Goal: Task Accomplishment & Management: Use online tool/utility

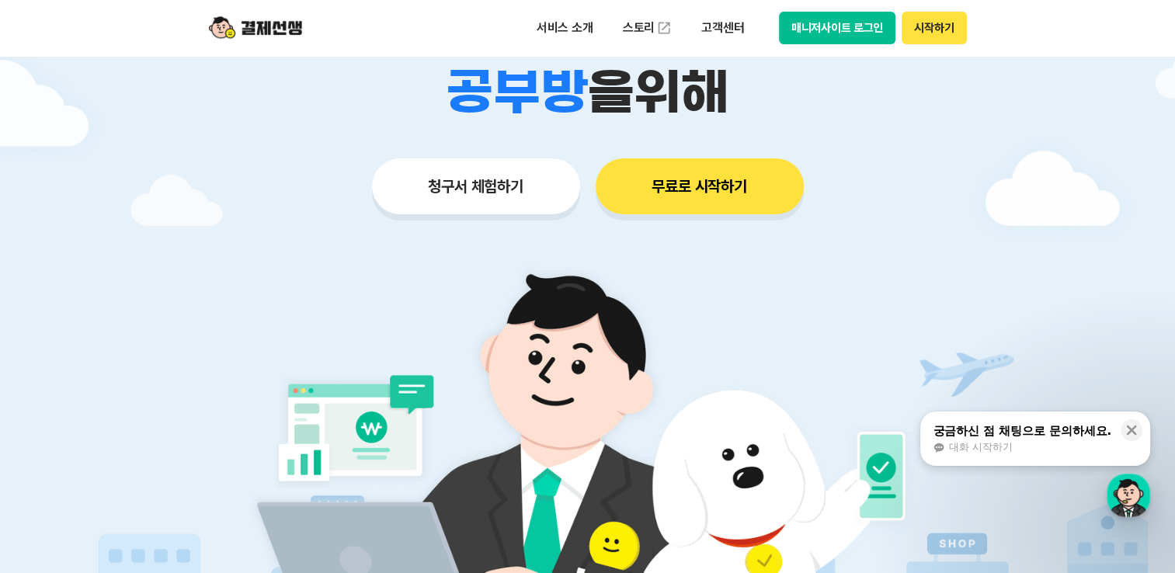
scroll to position [233, 0]
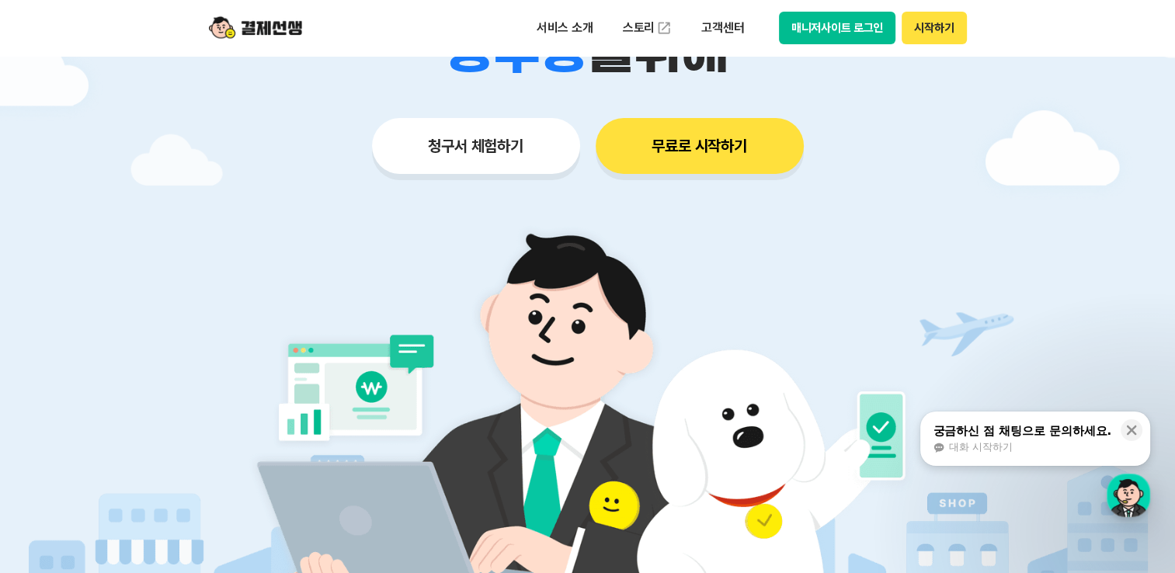
click at [481, 150] on button "청구서 체험하기" at bounding box center [476, 146] width 208 height 56
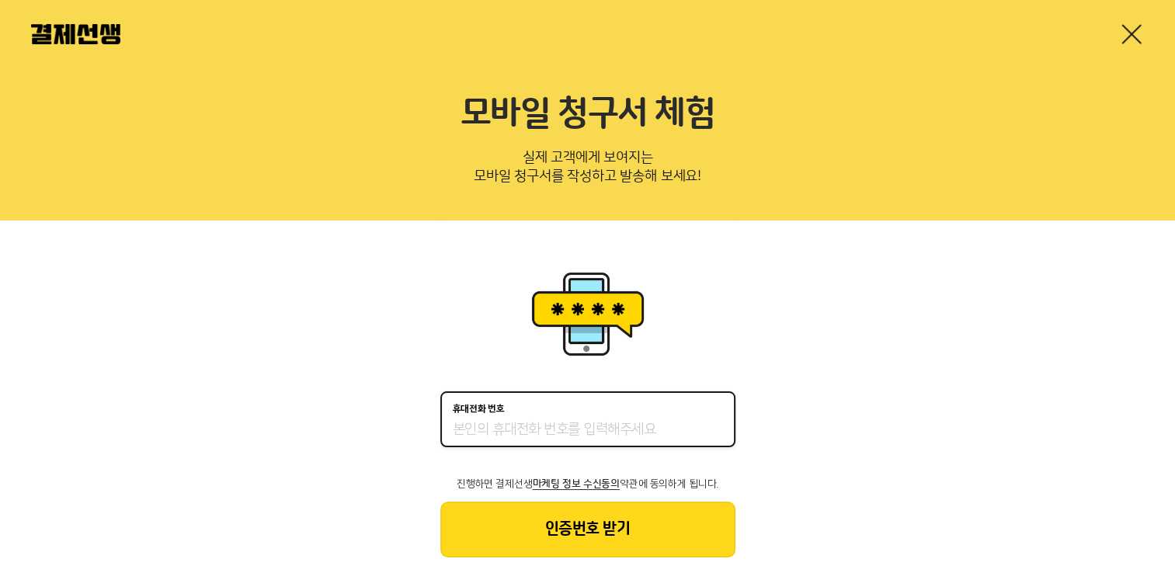
click at [532, 429] on input "휴대전화 번호" at bounding box center [588, 430] width 270 height 19
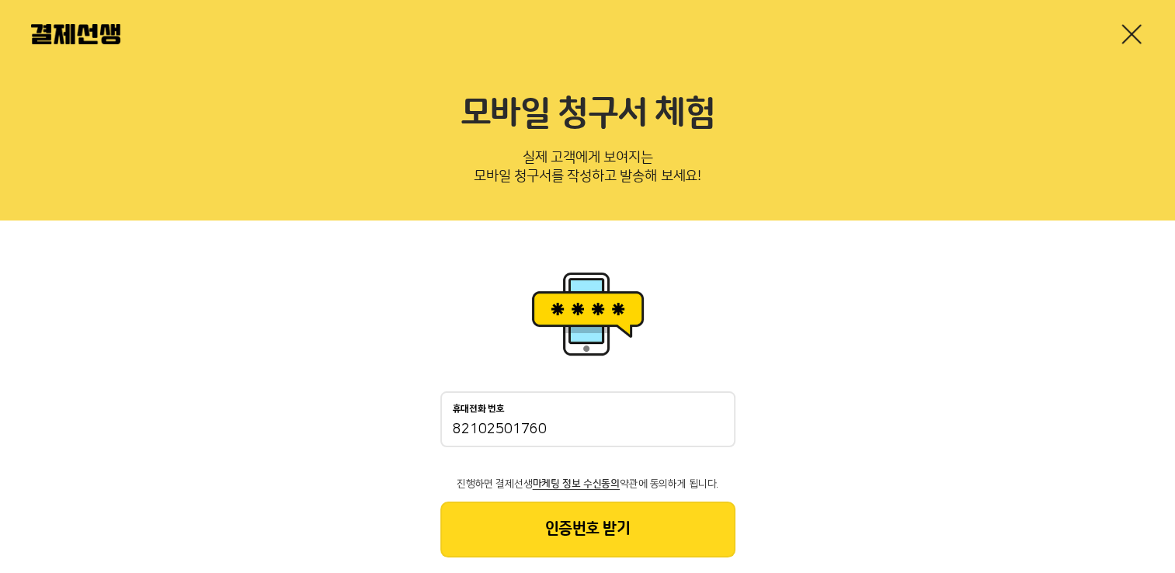
click at [360, 309] on div "휴대전화 번호 [PHONE_NUMBER] 진행하면 결제선생 마케팅 정보 수신동의 약관에 동의하게 됩니다. 인증번호 받기" at bounding box center [587, 411] width 1175 height 383
drag, startPoint x: 489, startPoint y: 429, endPoint x: 560, endPoint y: 438, distance: 72.0
click at [560, 438] on input "82102501760" at bounding box center [588, 430] width 270 height 19
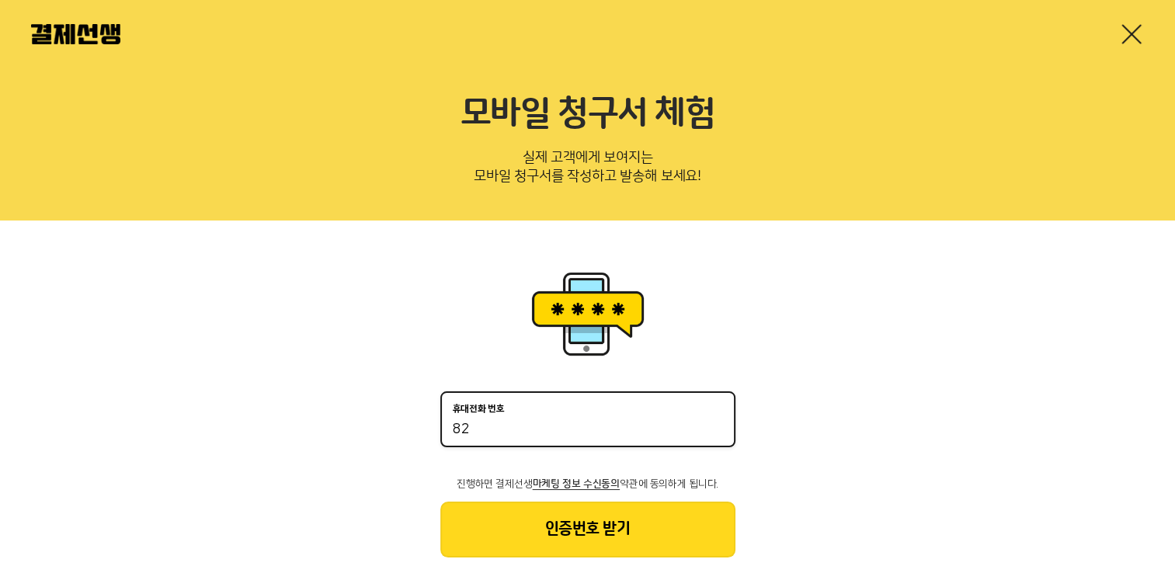
type input "8"
type input "01033012750"
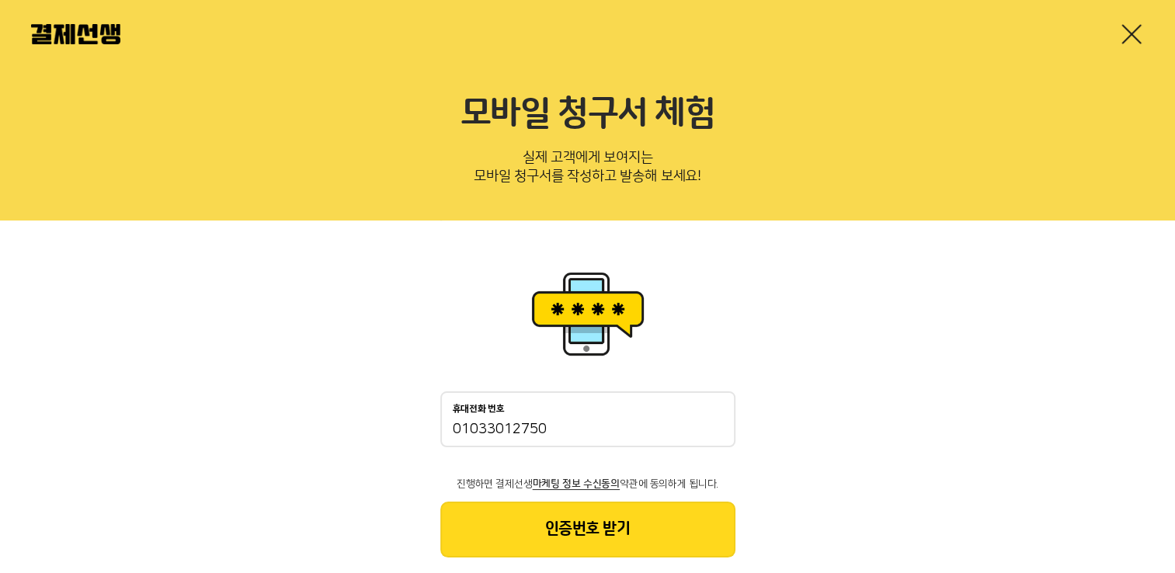
click at [574, 530] on button "인증번호 받기" at bounding box center [587, 529] width 295 height 56
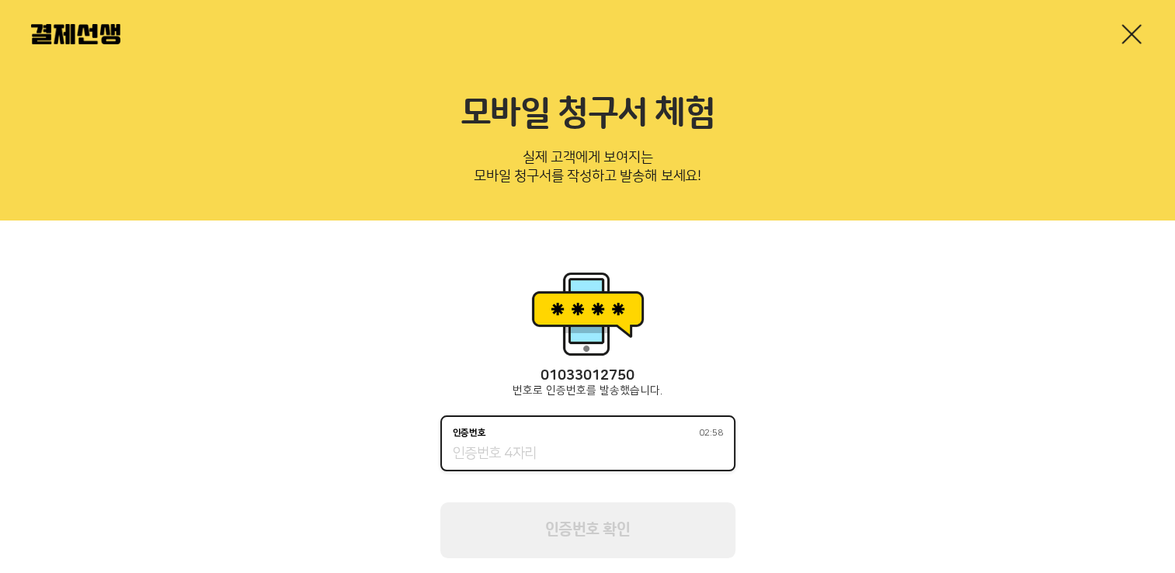
click at [568, 452] on input "인증번호 02:58" at bounding box center [588, 454] width 270 height 19
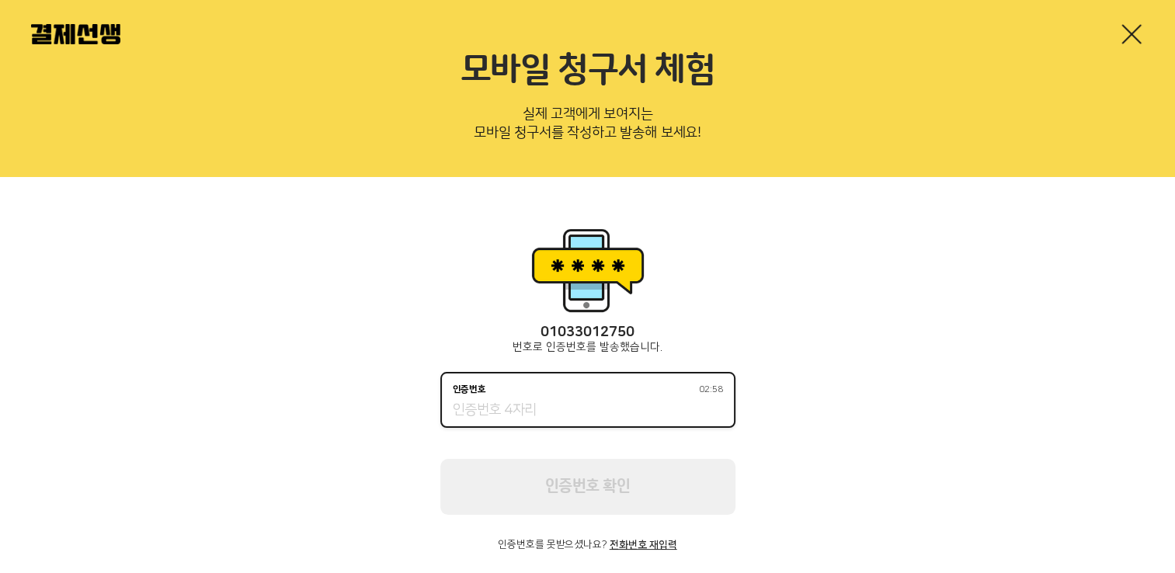
scroll to position [67, 0]
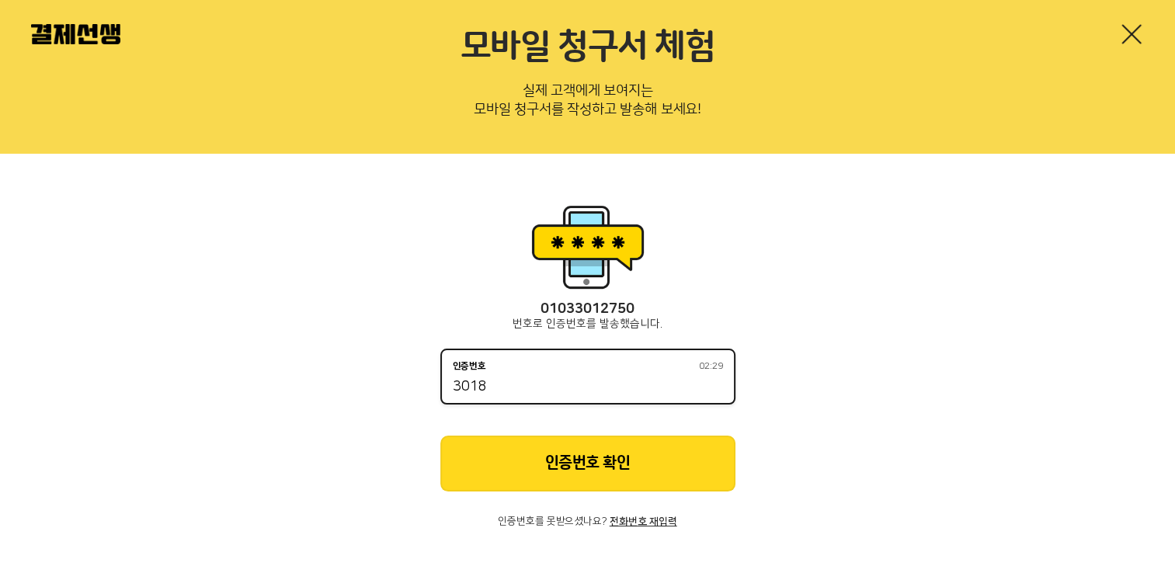
type input "3018"
click at [619, 460] on button "인증번호 확인" at bounding box center [587, 464] width 295 height 56
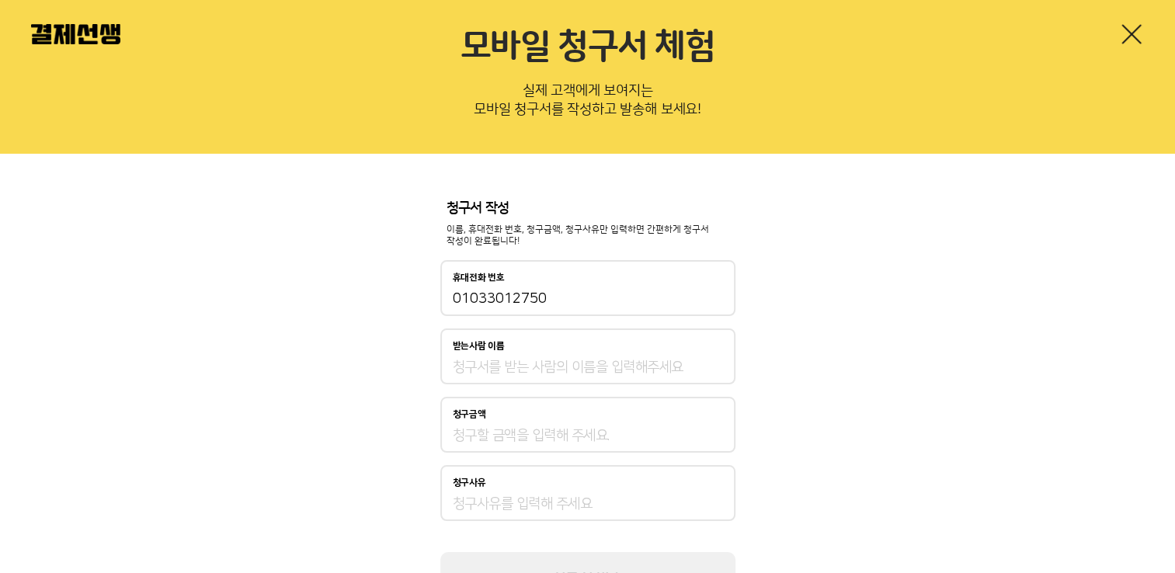
click at [537, 366] on input "받는사람 이름" at bounding box center [588, 367] width 270 height 19
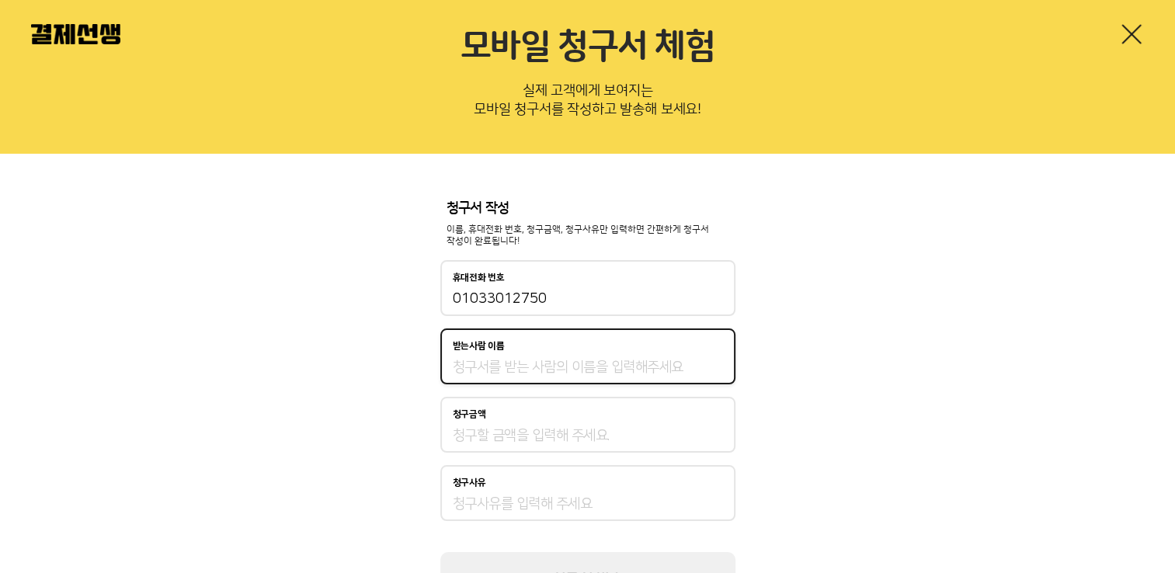
type input "E"
type input "ooo"
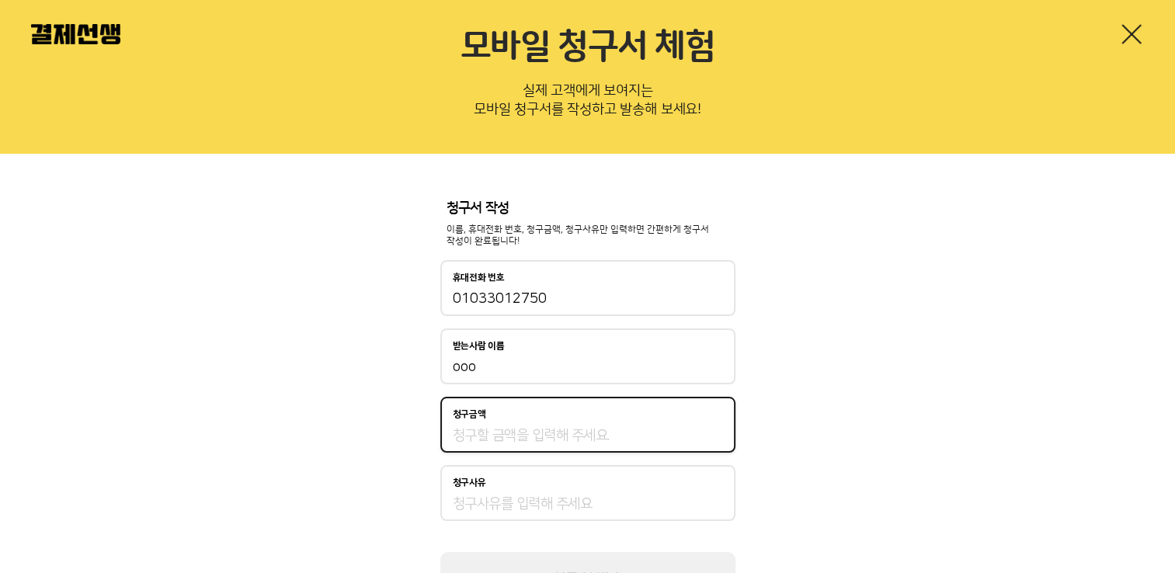
click at [543, 435] on input "청구금액" at bounding box center [588, 435] width 270 height 19
type input "200,000"
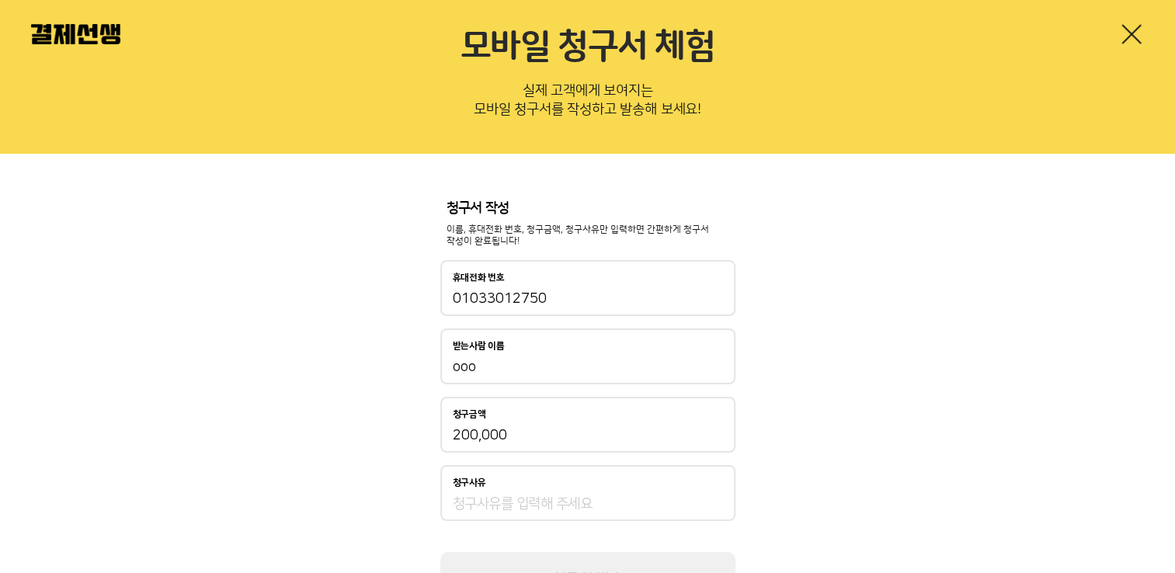
click at [508, 493] on div "청구사유" at bounding box center [587, 493] width 295 height 56
click at [501, 508] on input "청구사유" at bounding box center [588, 503] width 270 height 19
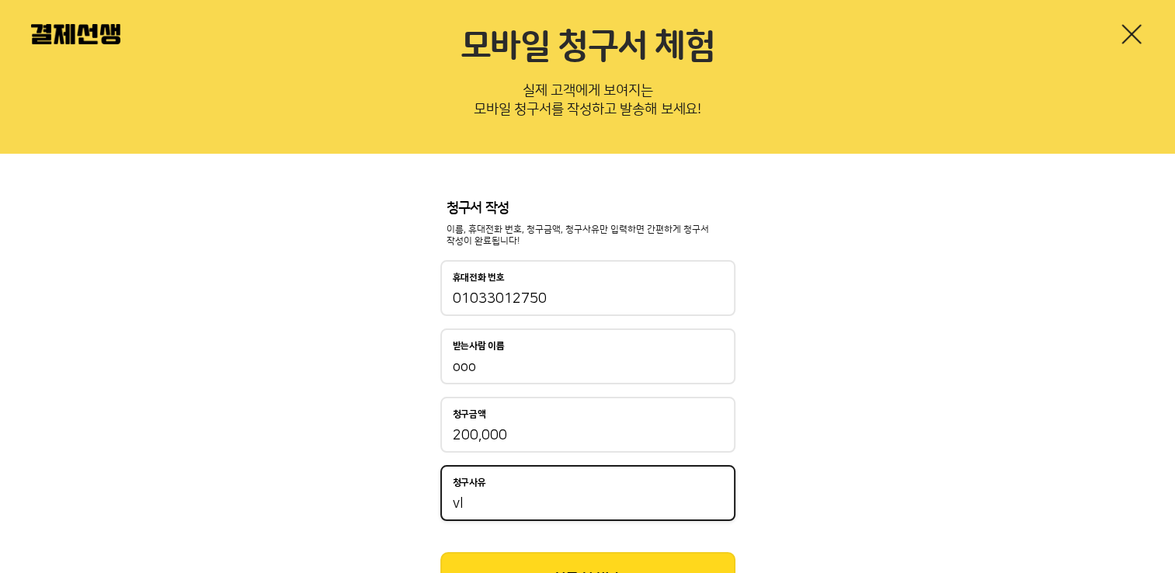
type input "v"
type input "피"
click at [457, 503] on input "주2회" at bounding box center [588, 503] width 270 height 19
click at [533, 503] on input "10월 주2회" at bounding box center [588, 503] width 270 height 19
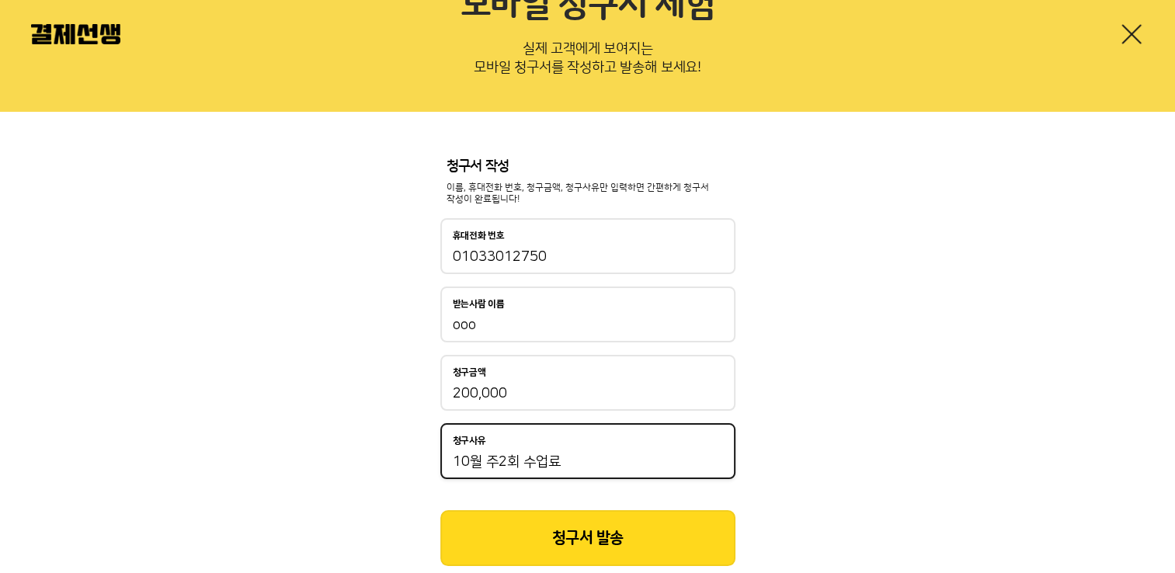
scroll to position [148, 0]
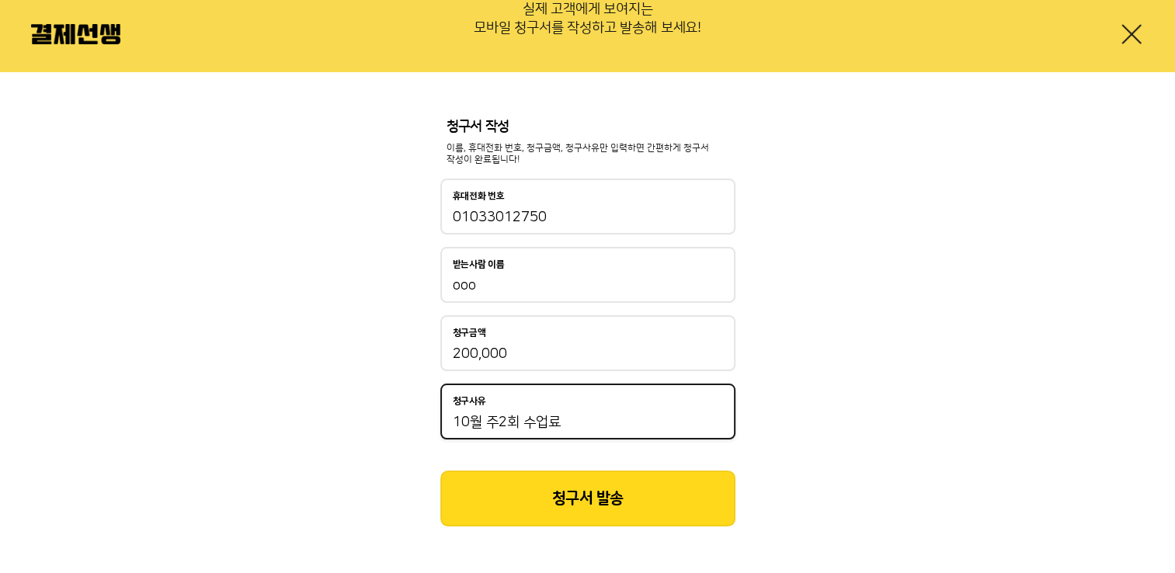
type input "10월 주2회 수업료"
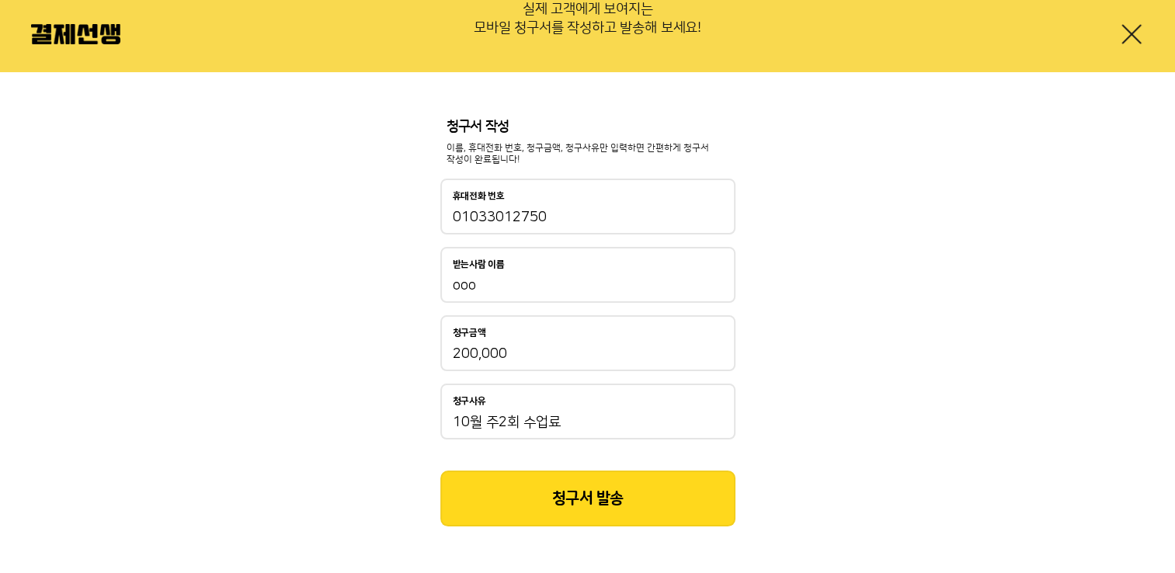
click at [553, 488] on button "청구서 발송" at bounding box center [587, 498] width 295 height 56
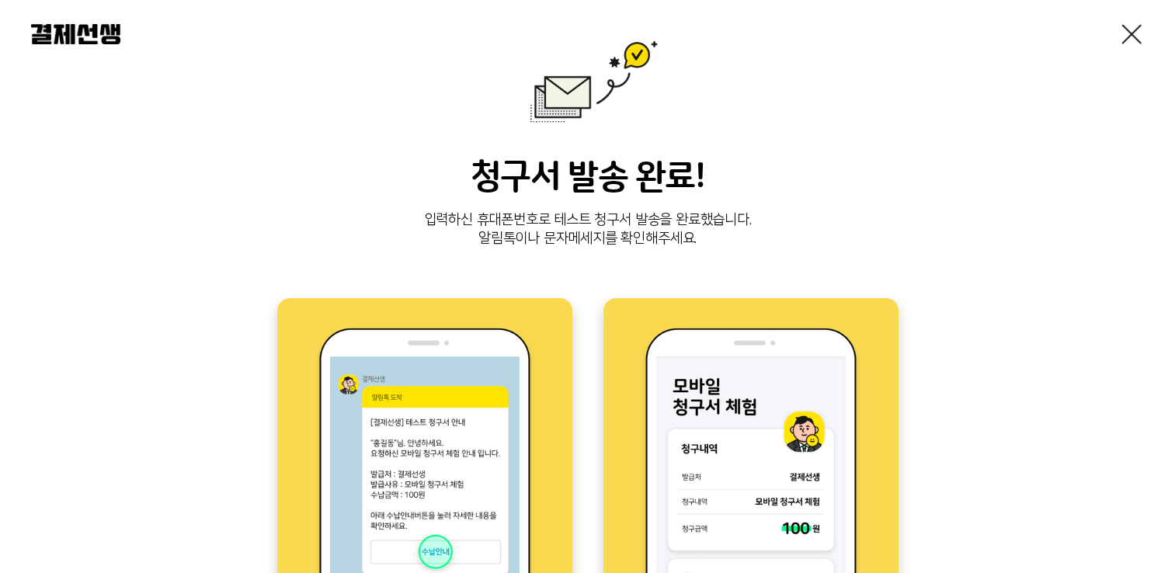
scroll to position [233, 0]
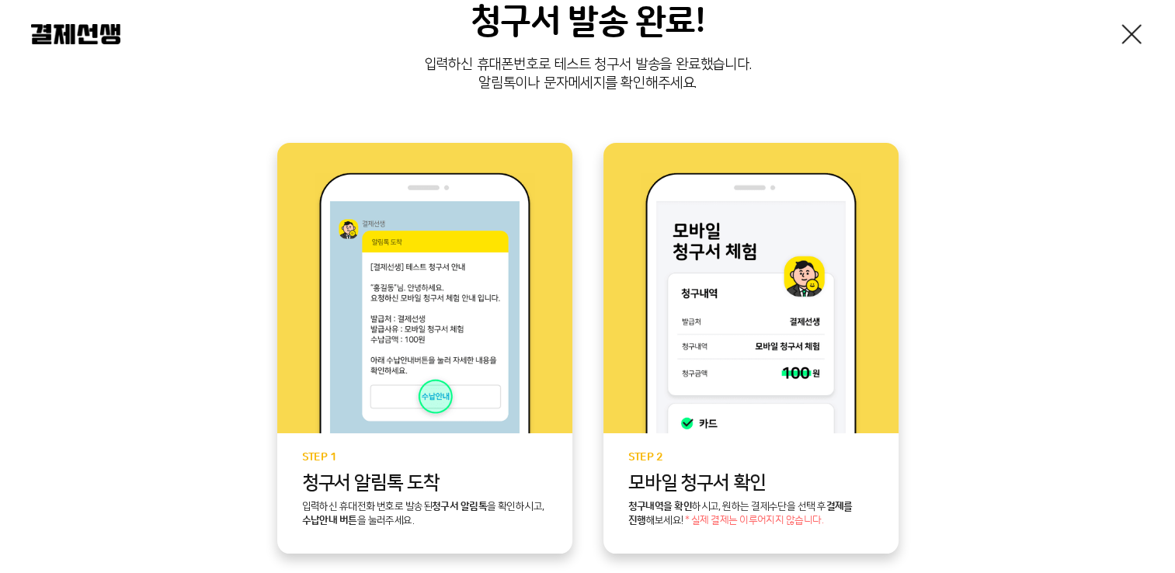
click at [1025, 320] on div "청구서 발송 완료! 입력하신 휴대폰번호로 테스트 청구서 발송을 완료했습니다. 알림톡이나 문자메세지를 확인해주세요. STEP 1 청구서 [GEO…" at bounding box center [587, 273] width 1112 height 777
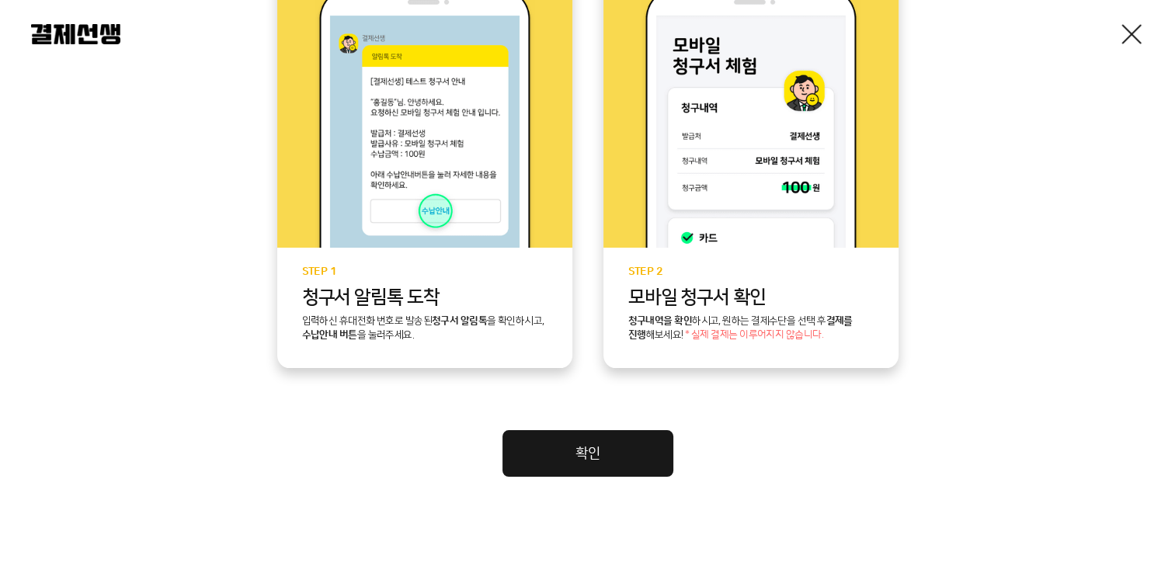
scroll to position [432, 0]
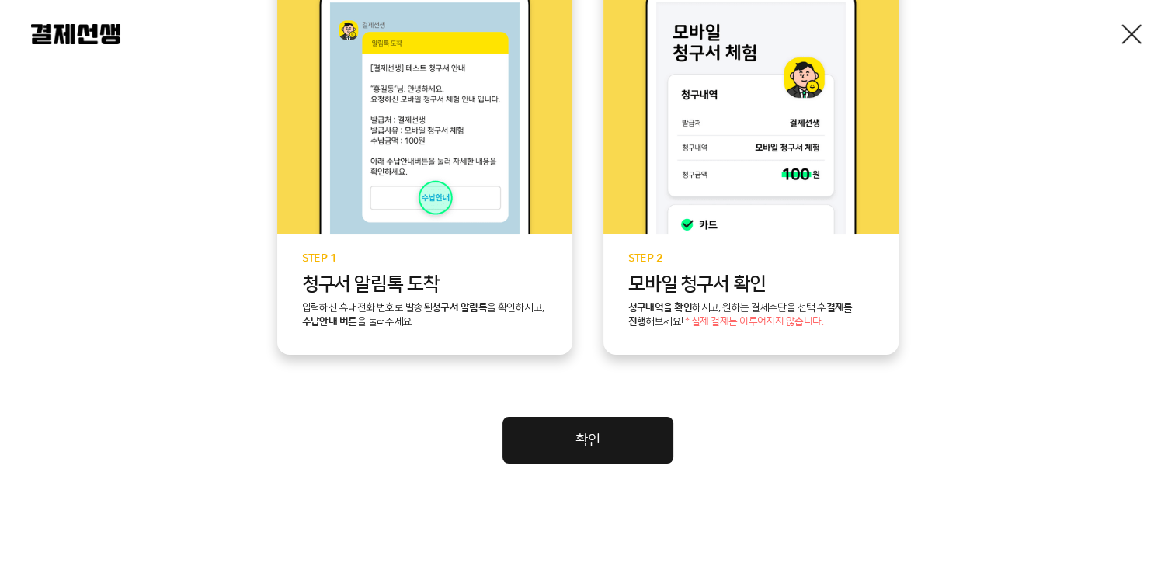
click at [606, 443] on link "확인" at bounding box center [587, 440] width 171 height 47
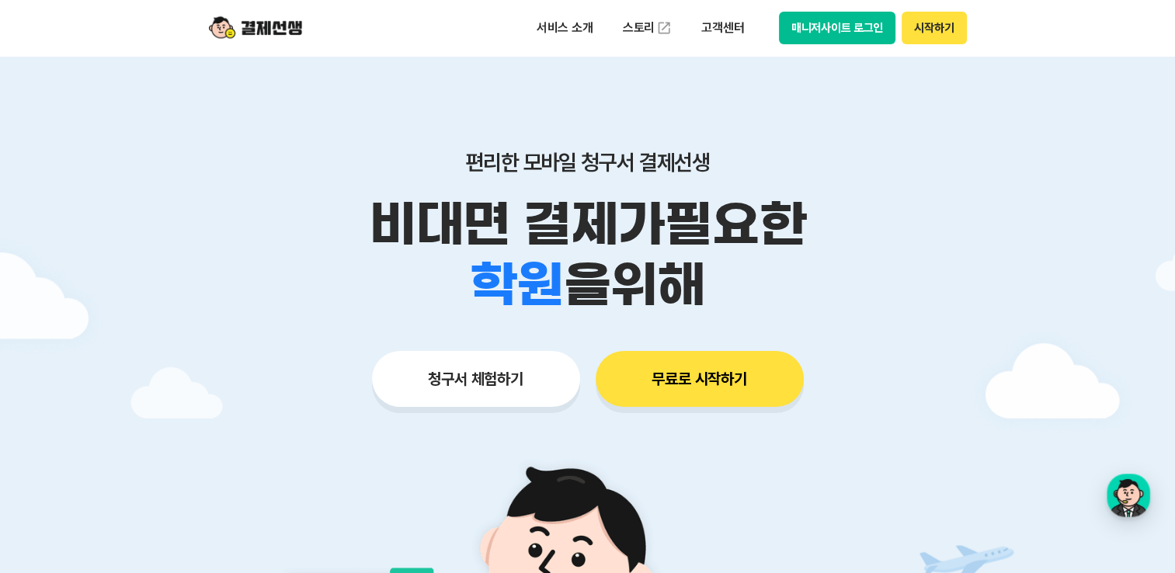
click at [512, 380] on button "청구서 체험하기" at bounding box center [476, 379] width 208 height 56
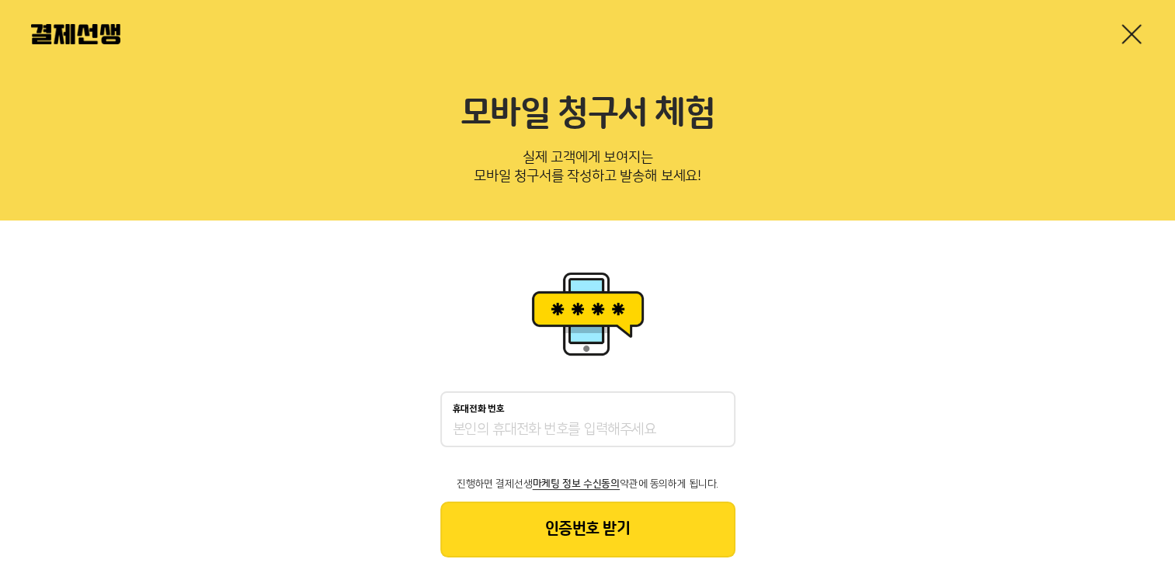
click at [527, 418] on div "휴대전화 번호" at bounding box center [587, 419] width 295 height 56
click at [525, 428] on input "휴대전화 번호" at bounding box center [588, 430] width 270 height 19
type input "01033012750"
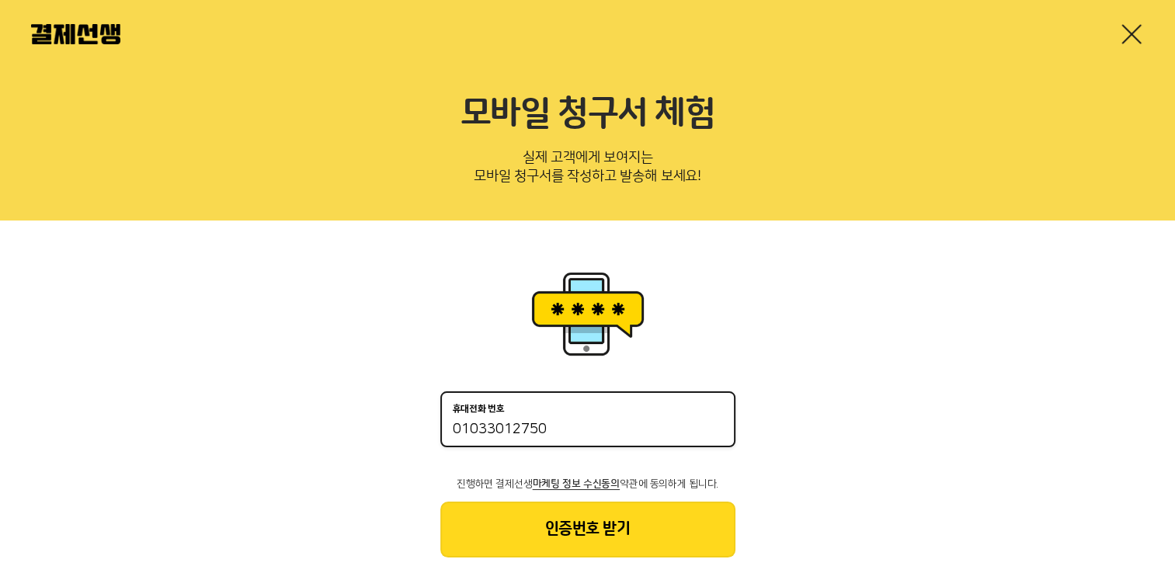
click at [567, 539] on button "인증번호 받기" at bounding box center [587, 529] width 295 height 56
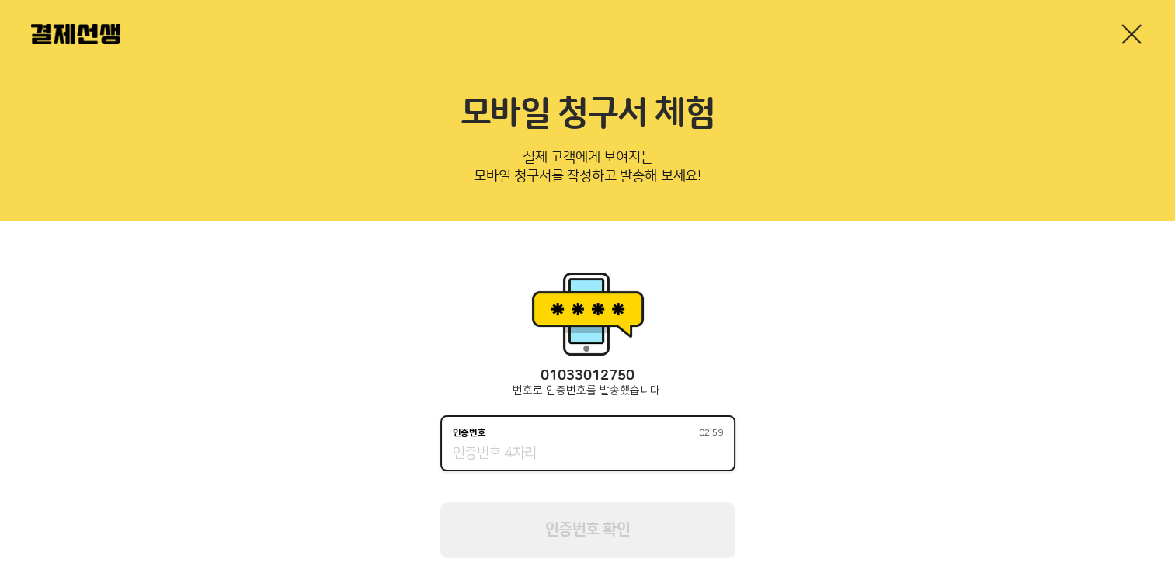
click at [551, 451] on input "인증번호 02:59" at bounding box center [588, 454] width 270 height 19
click at [550, 451] on input "인증번호 02:55" at bounding box center [588, 454] width 270 height 19
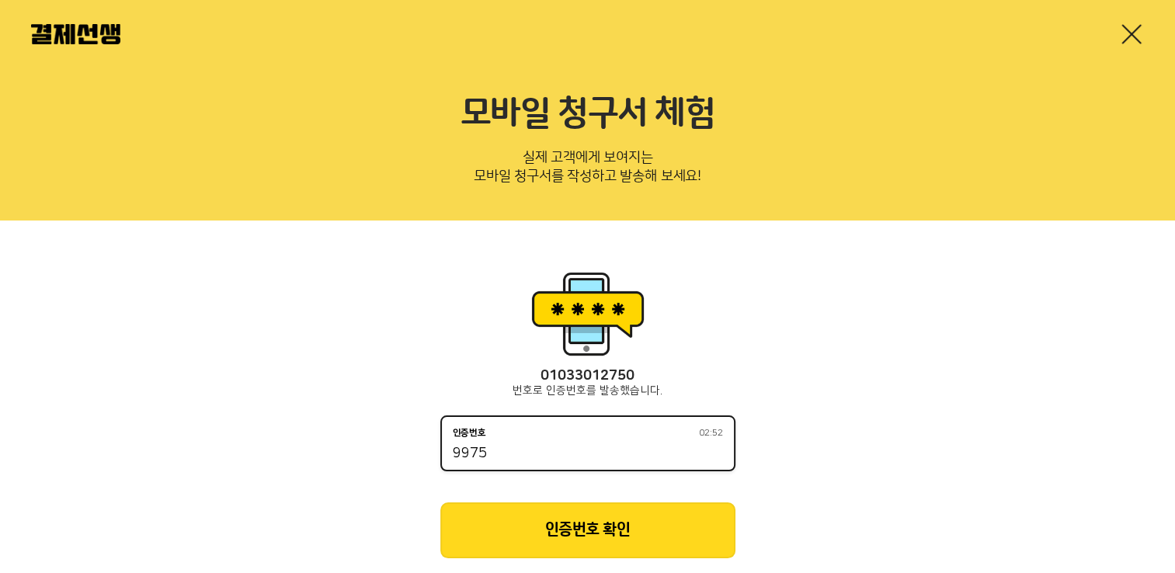
type input "9975"
click at [562, 529] on button "인증번호 확인" at bounding box center [587, 530] width 295 height 56
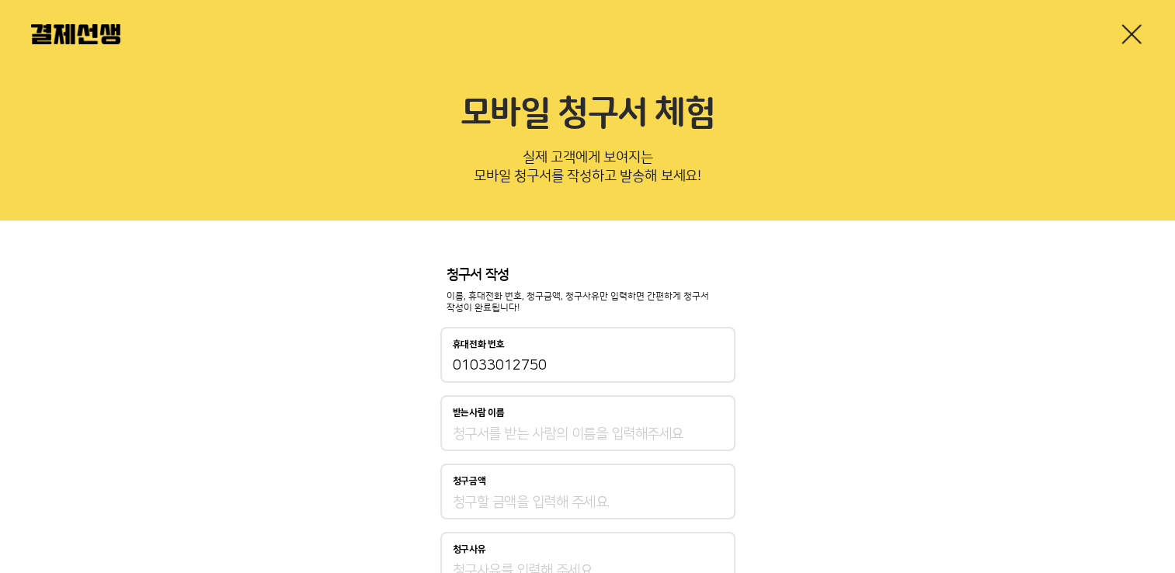
click at [537, 438] on input "받는사람 이름" at bounding box center [588, 434] width 270 height 19
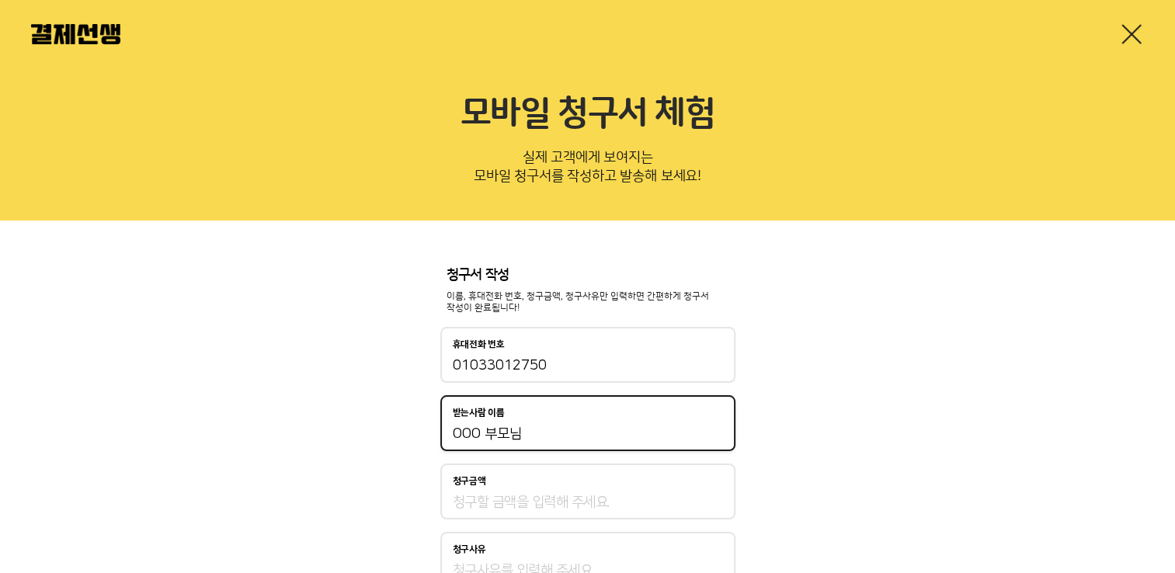
type input "OOO 부모님"
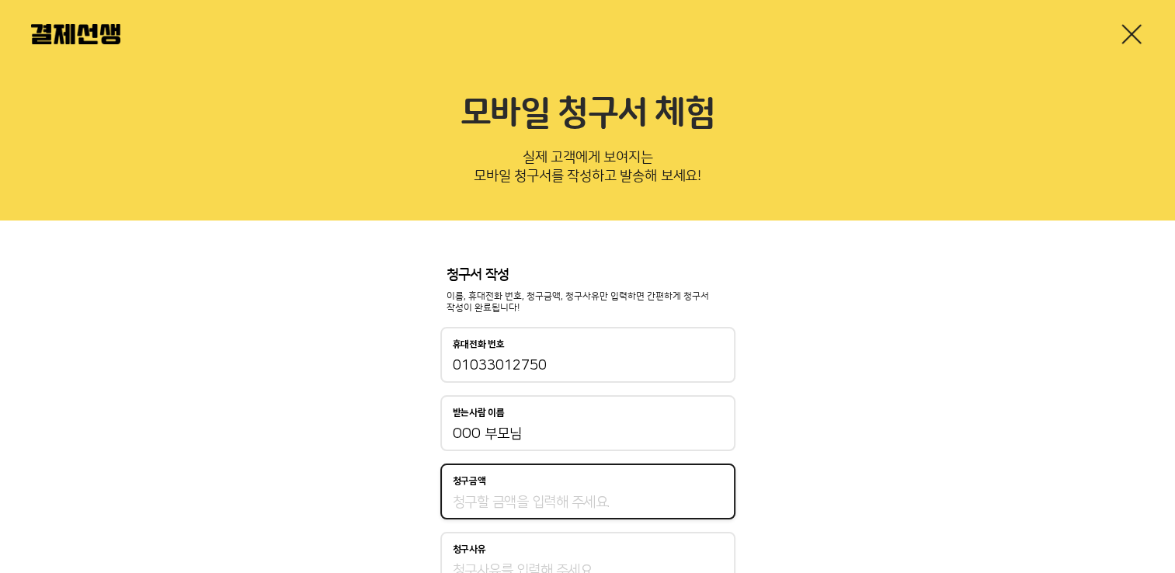
click at [519, 499] on input "청구금액" at bounding box center [588, 502] width 270 height 19
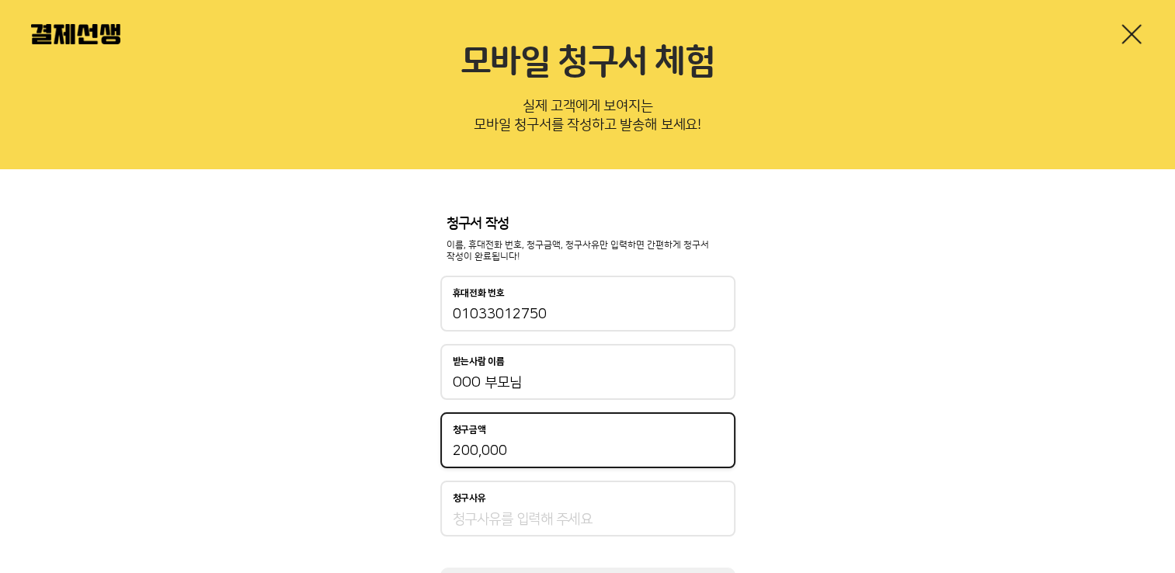
scroll to position [78, 0]
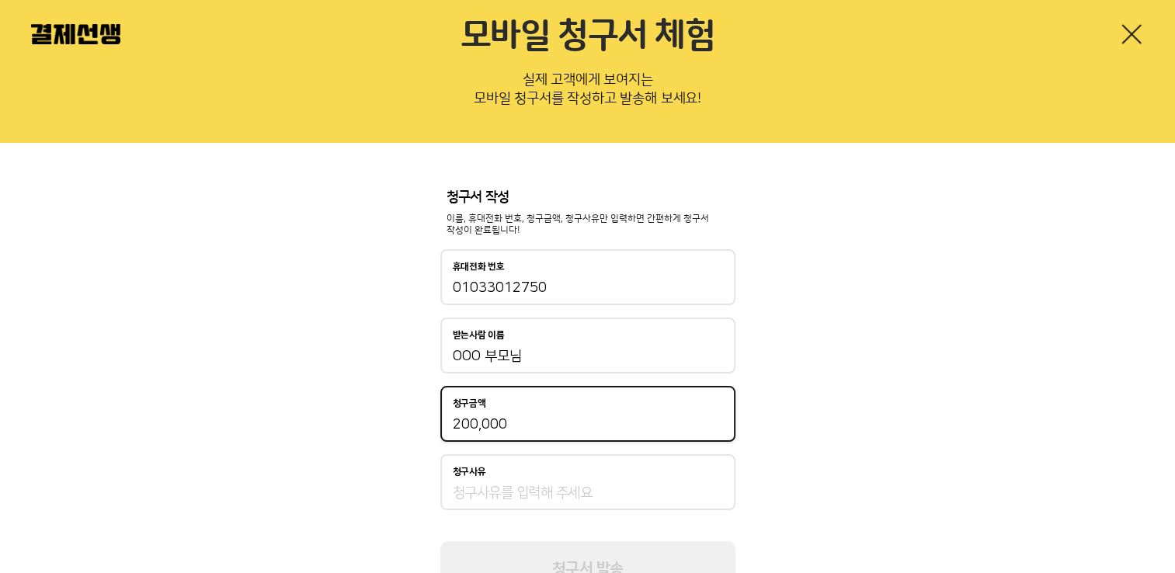
type input "200,000"
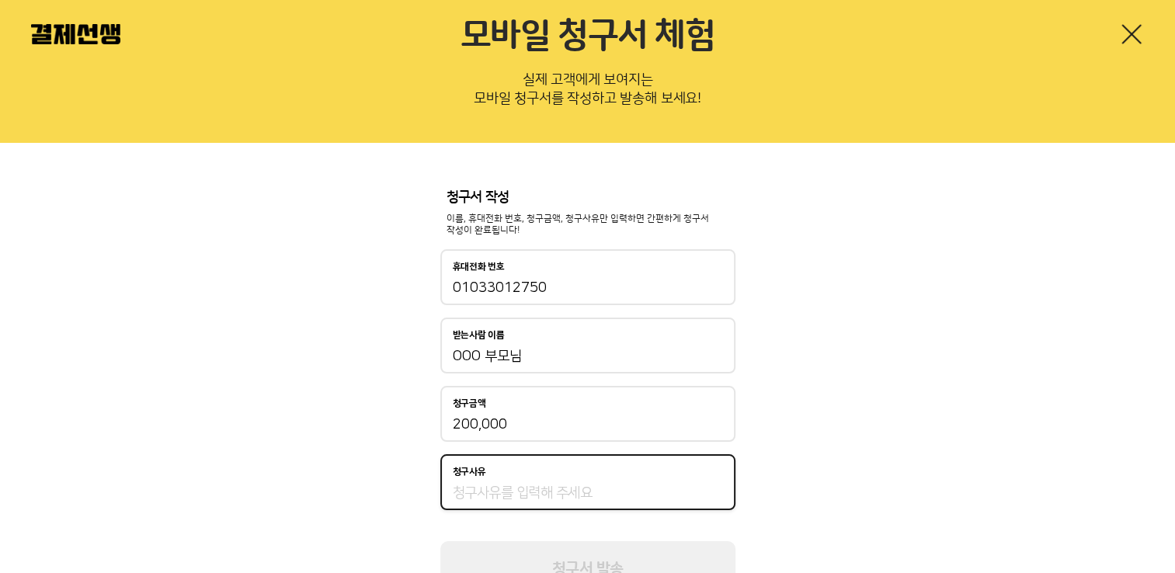
click at [494, 491] on input "청구사유" at bounding box center [588, 493] width 270 height 19
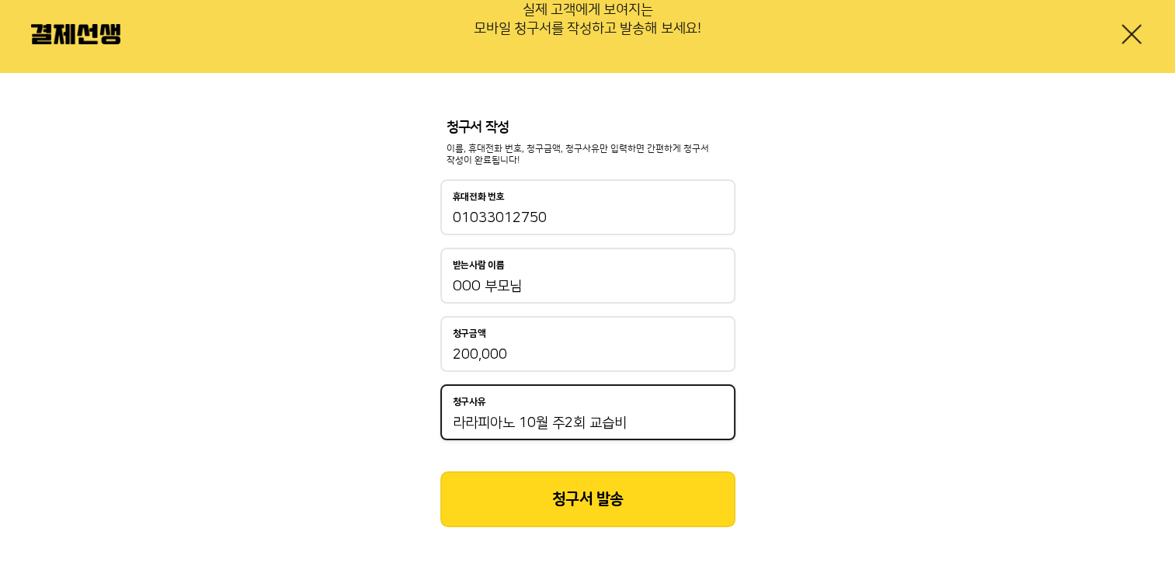
scroll to position [148, 0]
type input "라라피아노 10월 주2회 교습비"
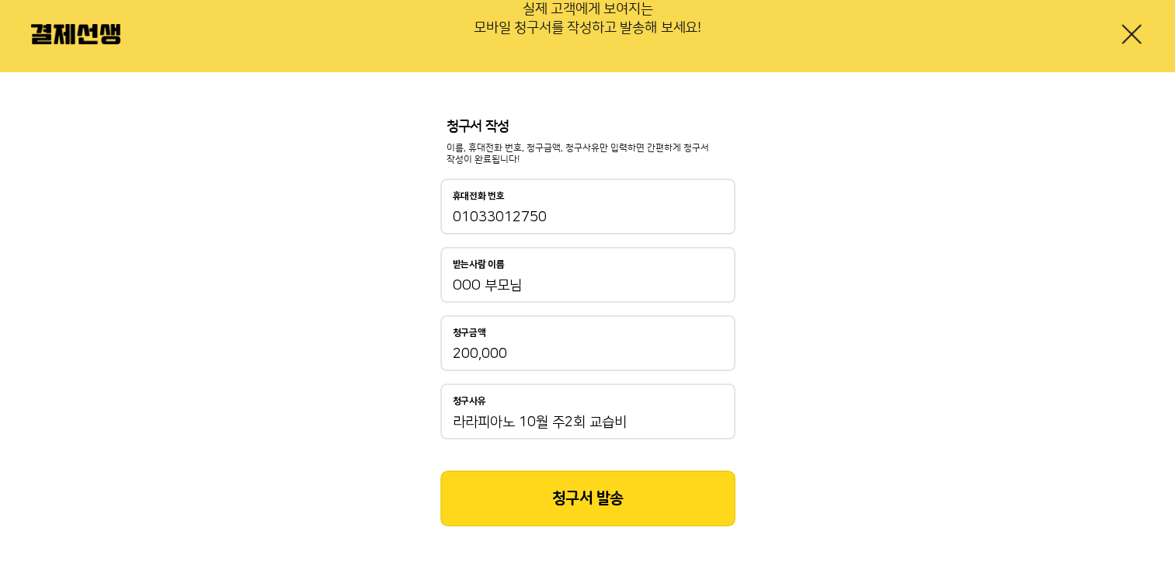
click at [586, 499] on button "청구서 발송" at bounding box center [587, 498] width 295 height 56
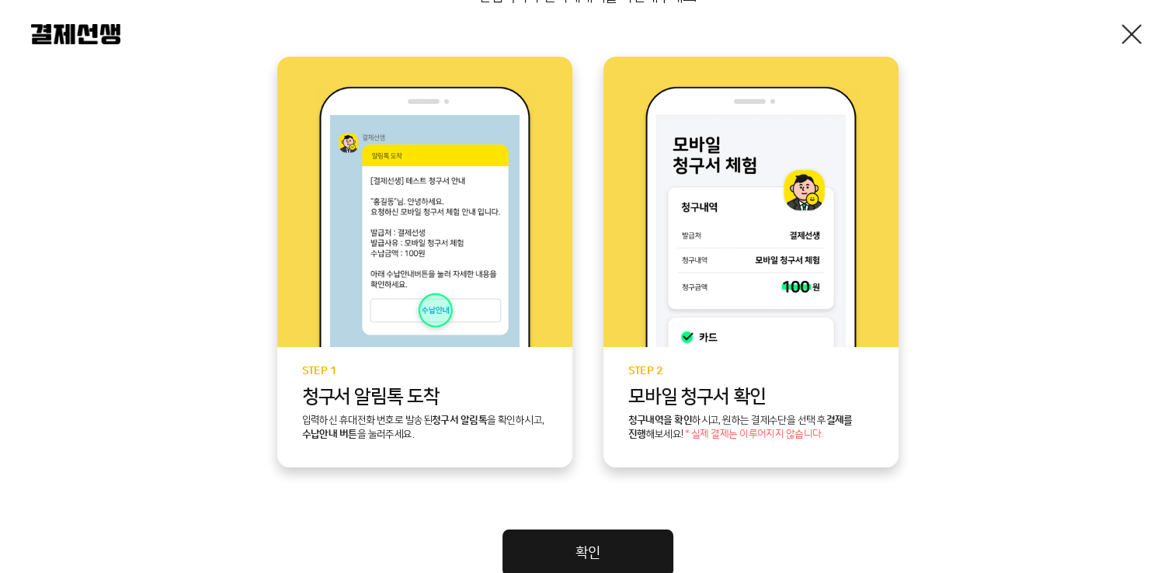
scroll to position [43, 0]
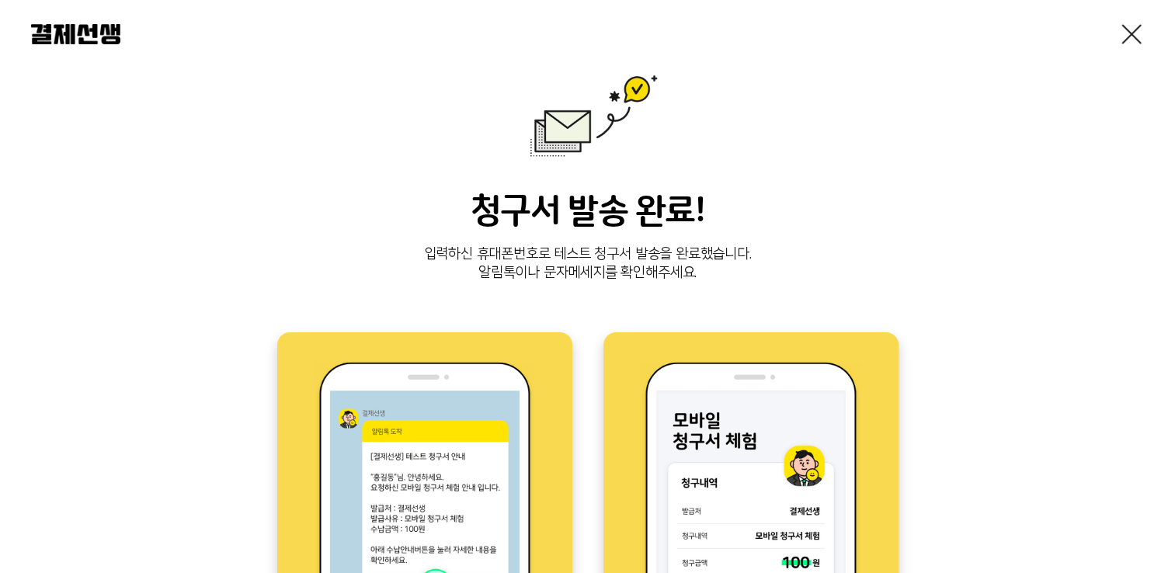
scroll to position [30, 0]
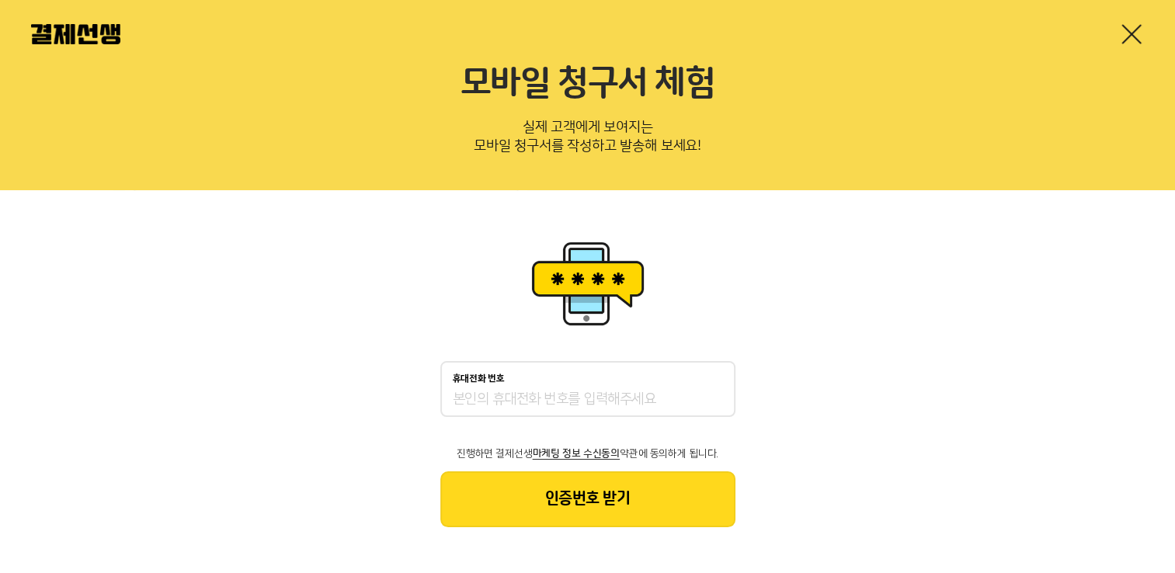
click at [1129, 38] on link at bounding box center [1131, 34] width 25 height 25
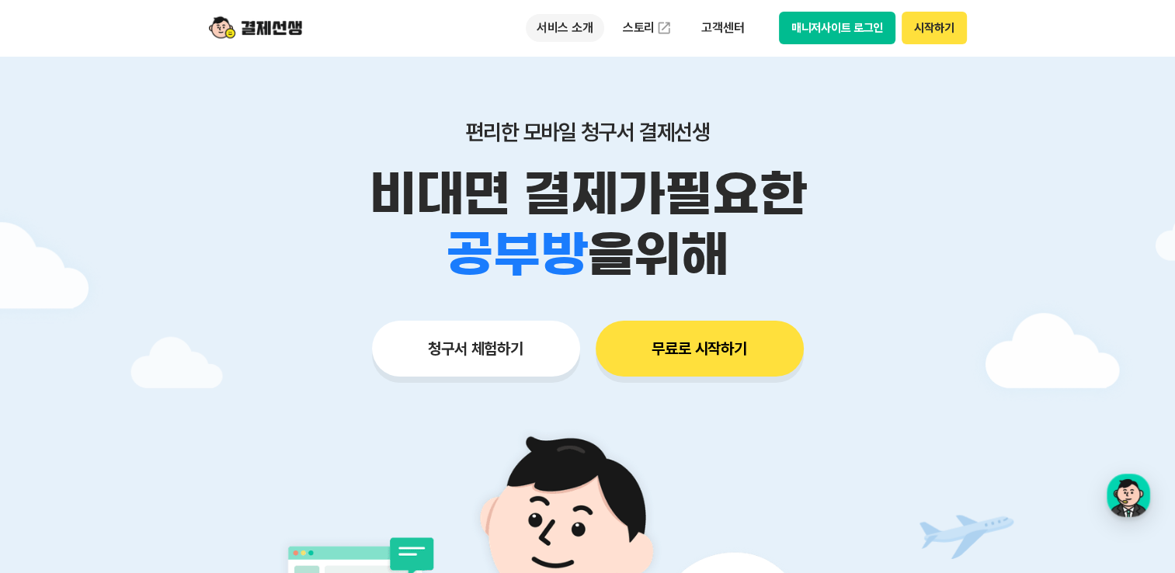
click at [573, 23] on p "서비스 소개" at bounding box center [565, 28] width 78 height 28
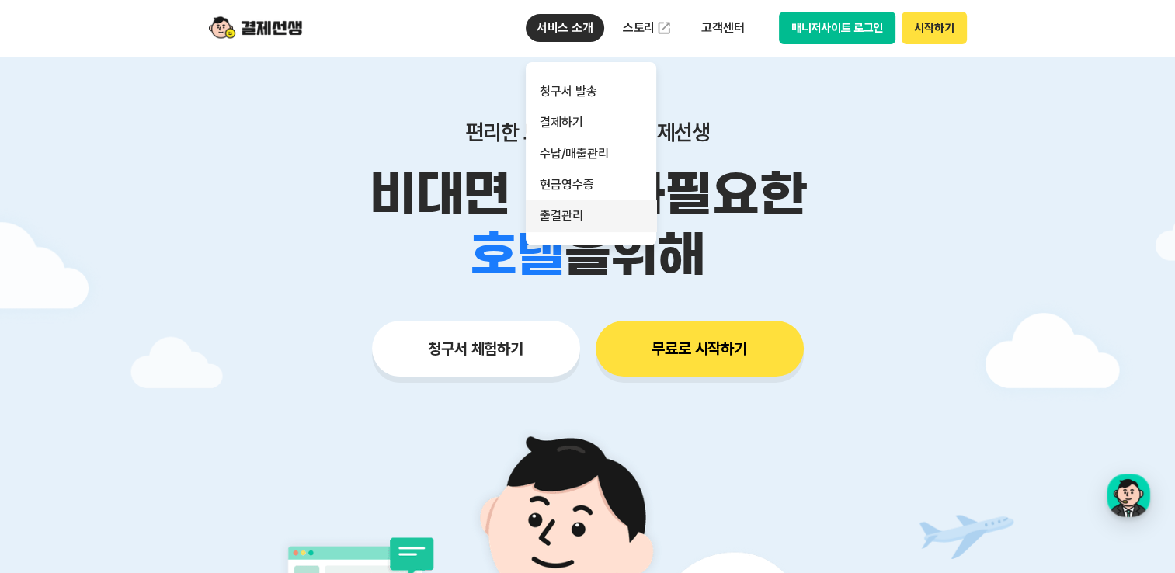
click at [573, 220] on link "출결관리" at bounding box center [591, 215] width 130 height 31
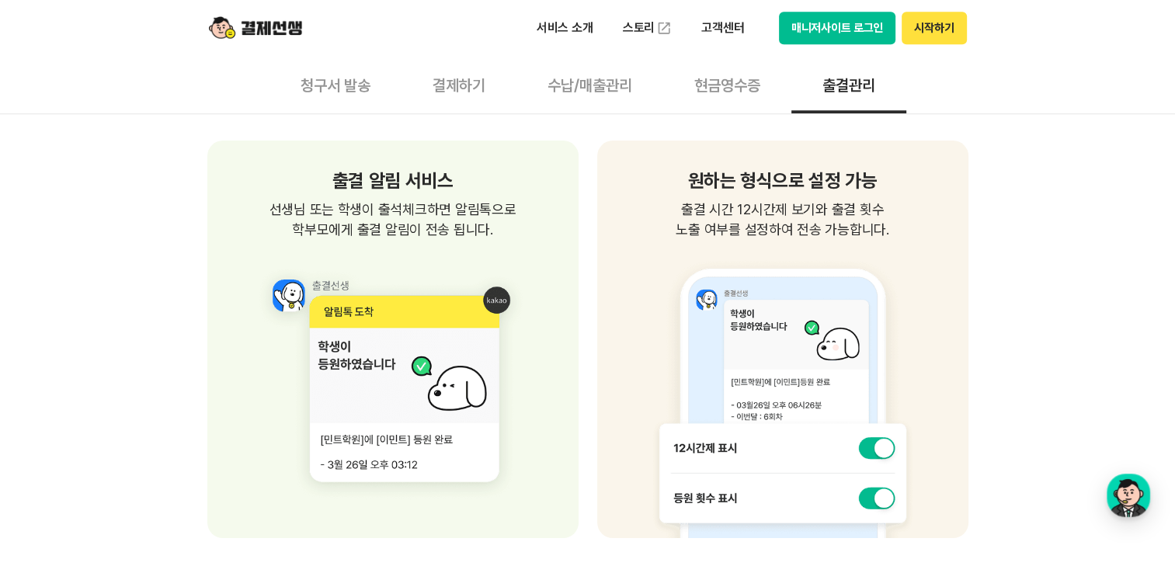
scroll to position [1195, 0]
